Goal: Transaction & Acquisition: Purchase product/service

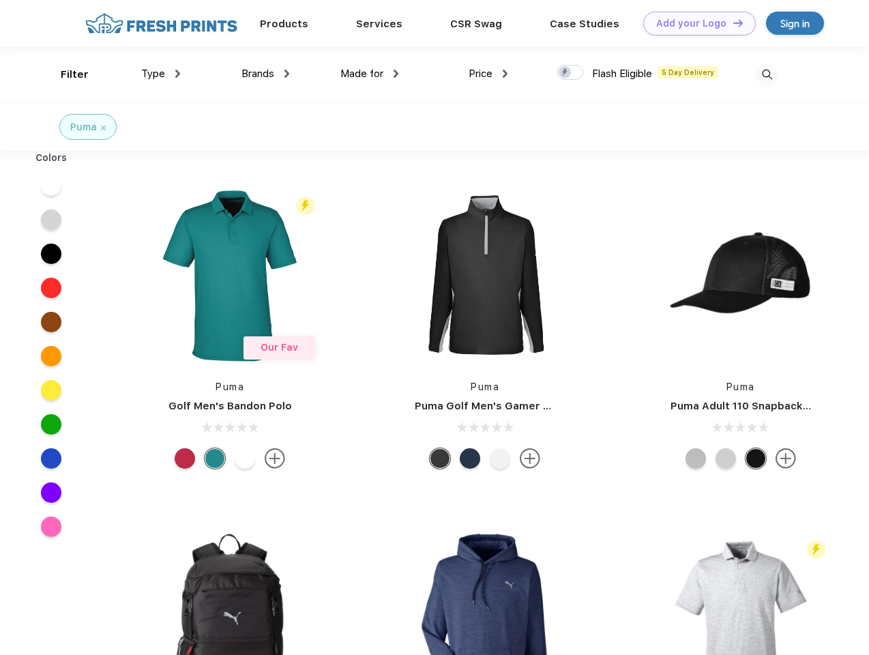
scroll to position [1, 0]
click at [695, 23] on link "Add your Logo Design Tool" at bounding box center [699, 24] width 113 height 24
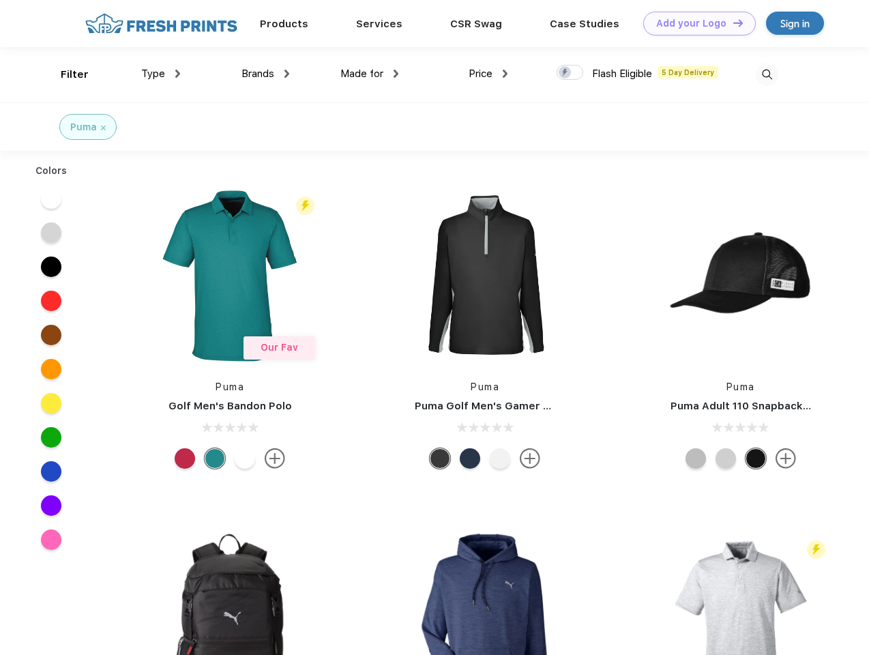
click at [0, 0] on div "Design Tool" at bounding box center [0, 0] width 0 height 0
click at [732, 23] on link "Add your Logo Design Tool" at bounding box center [699, 24] width 113 height 24
click at [65, 74] on div "Filter" at bounding box center [75, 75] width 28 height 16
click at [161, 74] on span "Type" at bounding box center [153, 74] width 24 height 12
click at [265, 74] on span "Brands" at bounding box center [258, 74] width 33 height 12
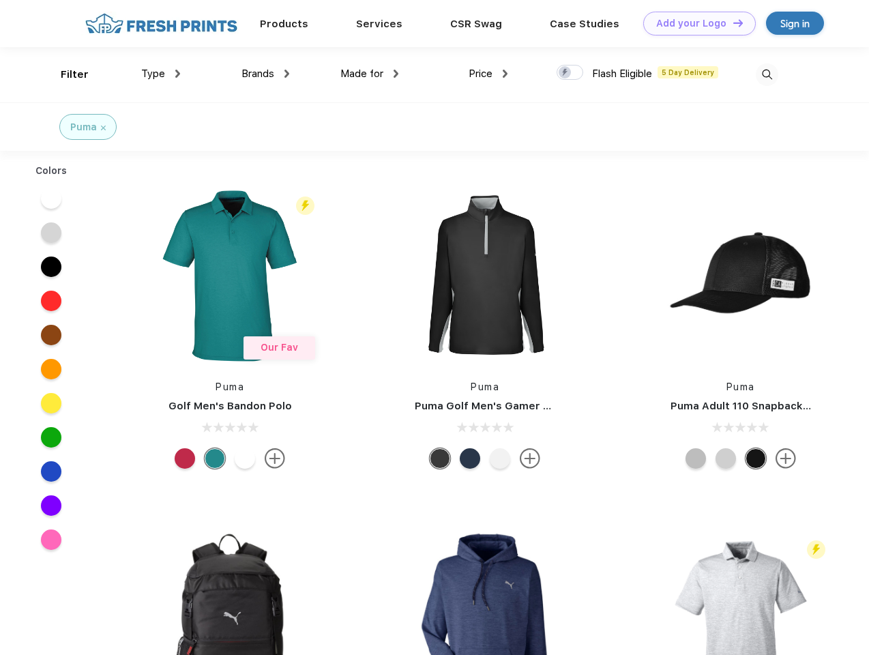
click at [370, 74] on span "Made for" at bounding box center [361, 74] width 43 height 12
click at [489, 74] on span "Price" at bounding box center [481, 74] width 24 height 12
click at [570, 73] on div at bounding box center [570, 72] width 27 height 15
click at [566, 73] on input "checkbox" at bounding box center [561, 68] width 9 height 9
click at [767, 74] on img at bounding box center [767, 74] width 23 height 23
